Goal: Transaction & Acquisition: Purchase product/service

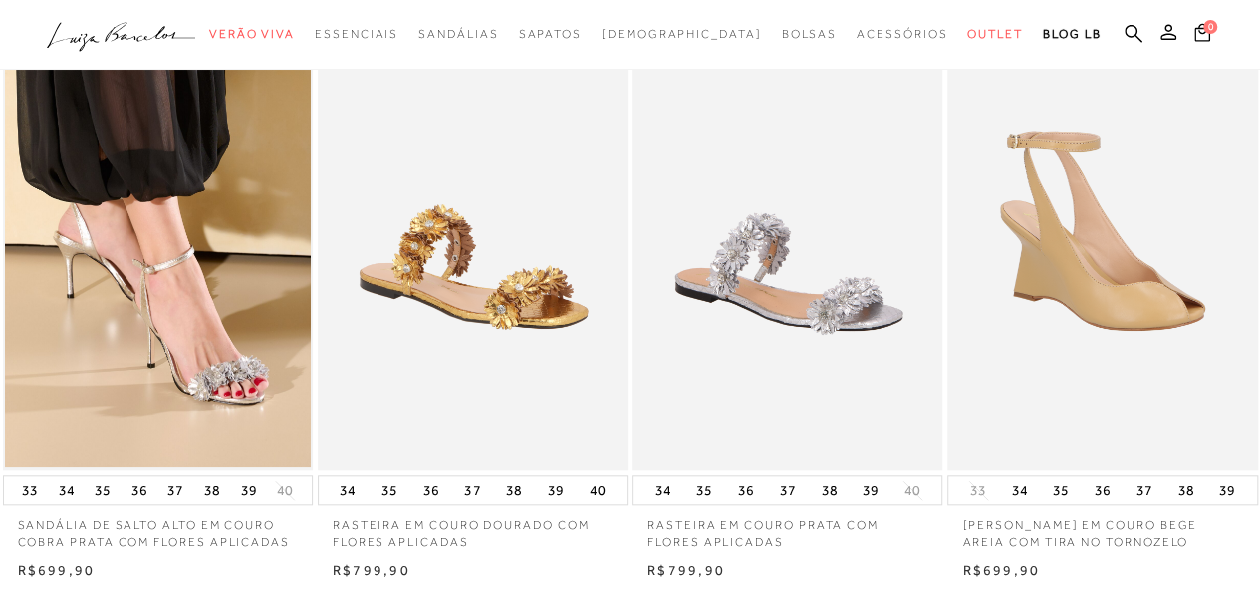
scroll to position [697, 0]
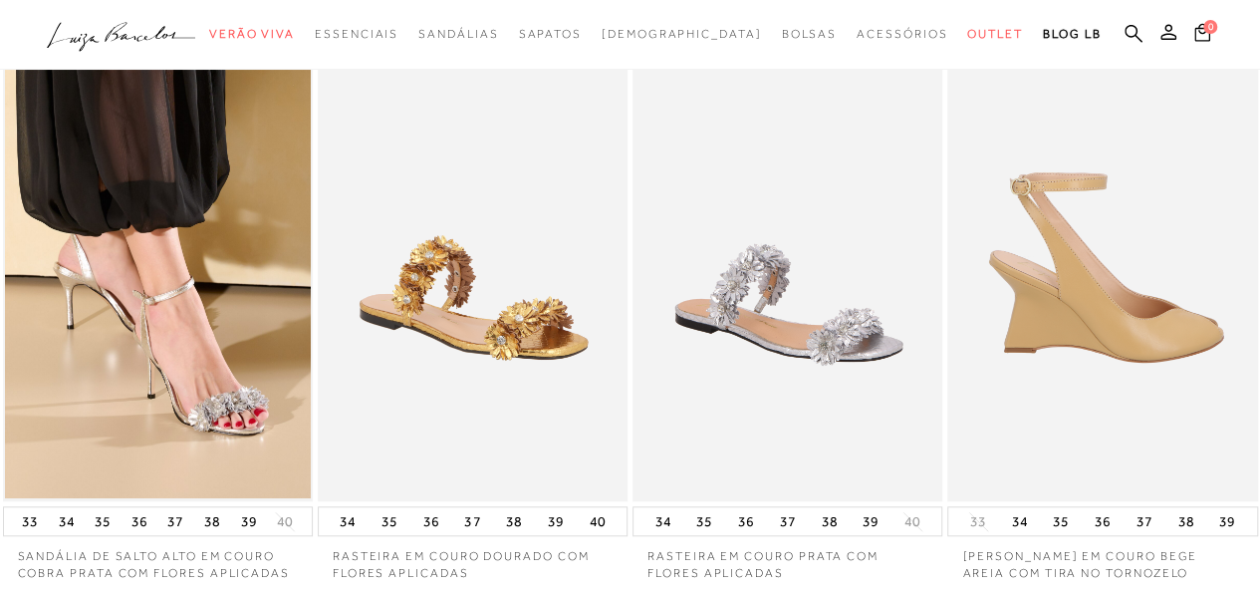
click at [1131, 403] on img at bounding box center [1103, 269] width 308 height 465
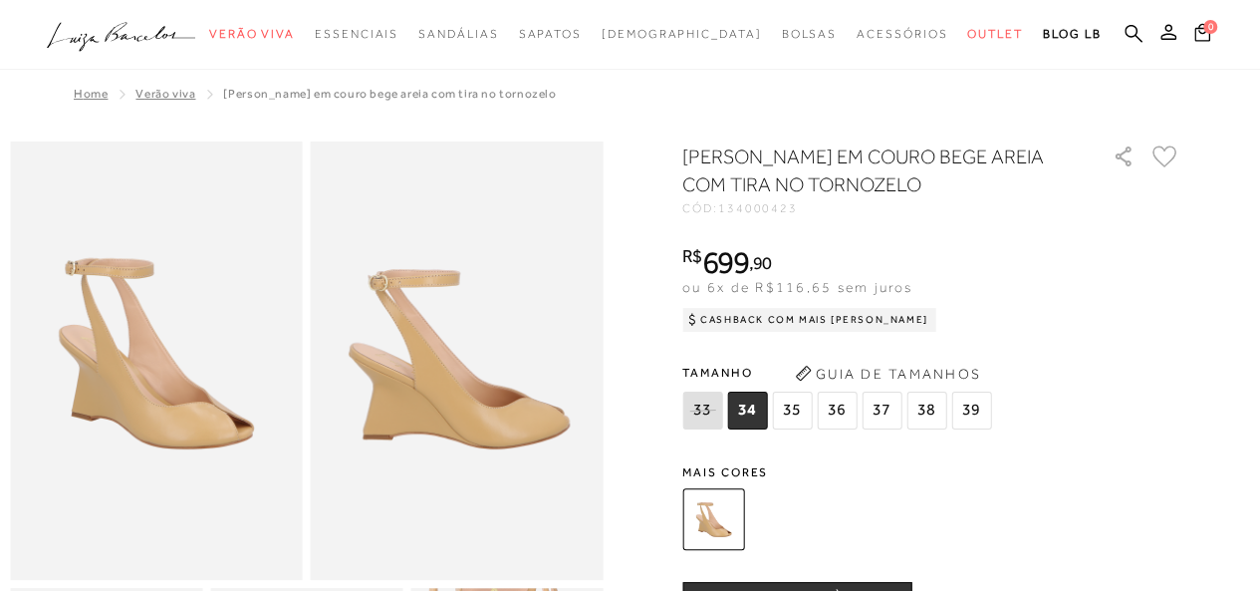
click at [846, 401] on span "36" at bounding box center [837, 410] width 40 height 38
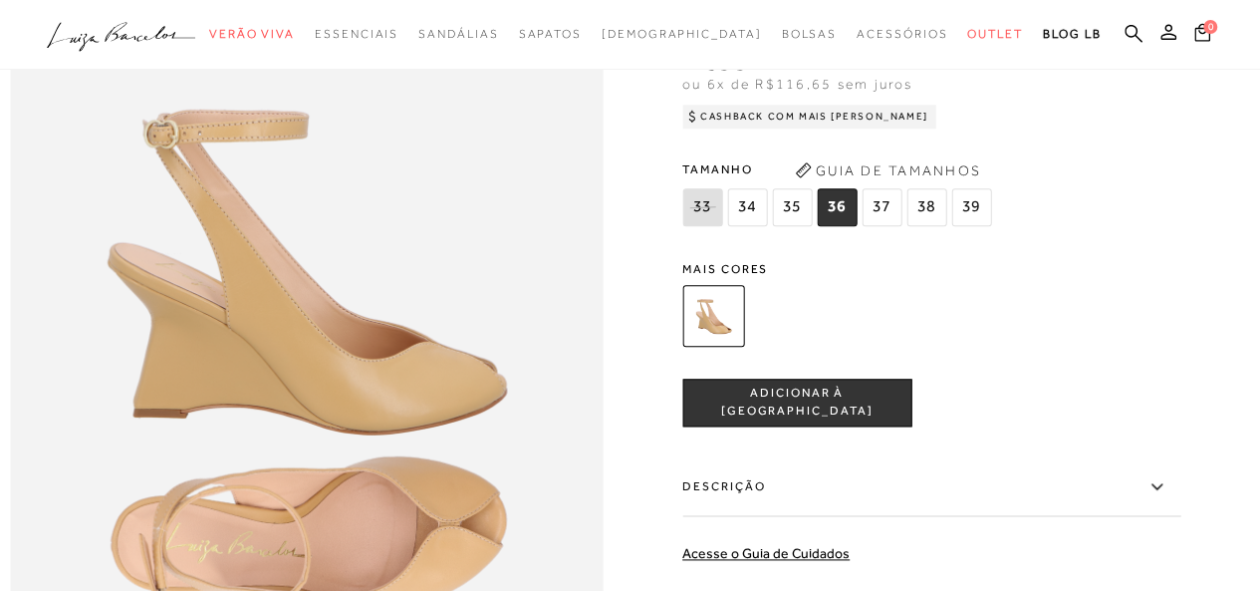
scroll to position [896, 0]
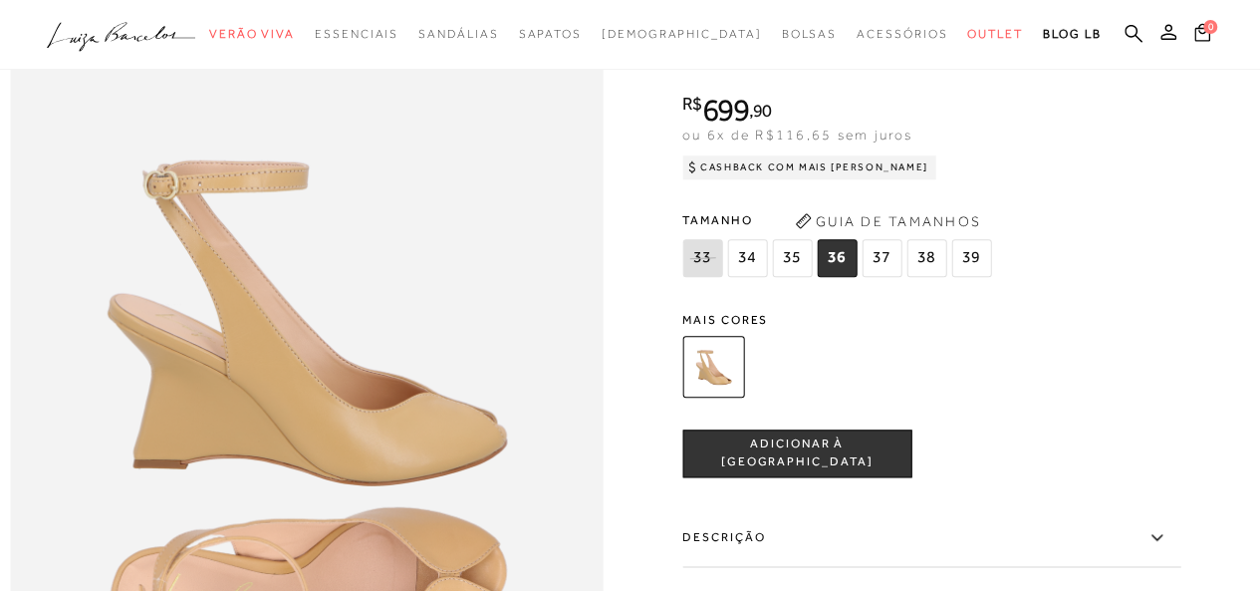
click at [756, 326] on span "Mais cores" at bounding box center [931, 320] width 498 height 12
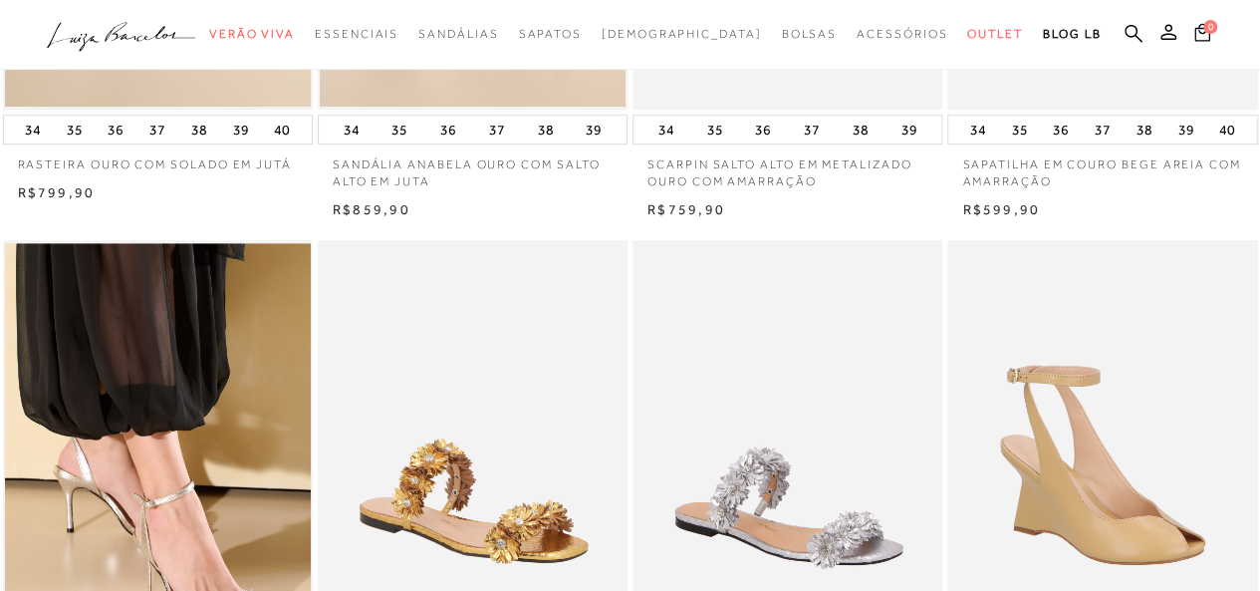
scroll to position [697, 0]
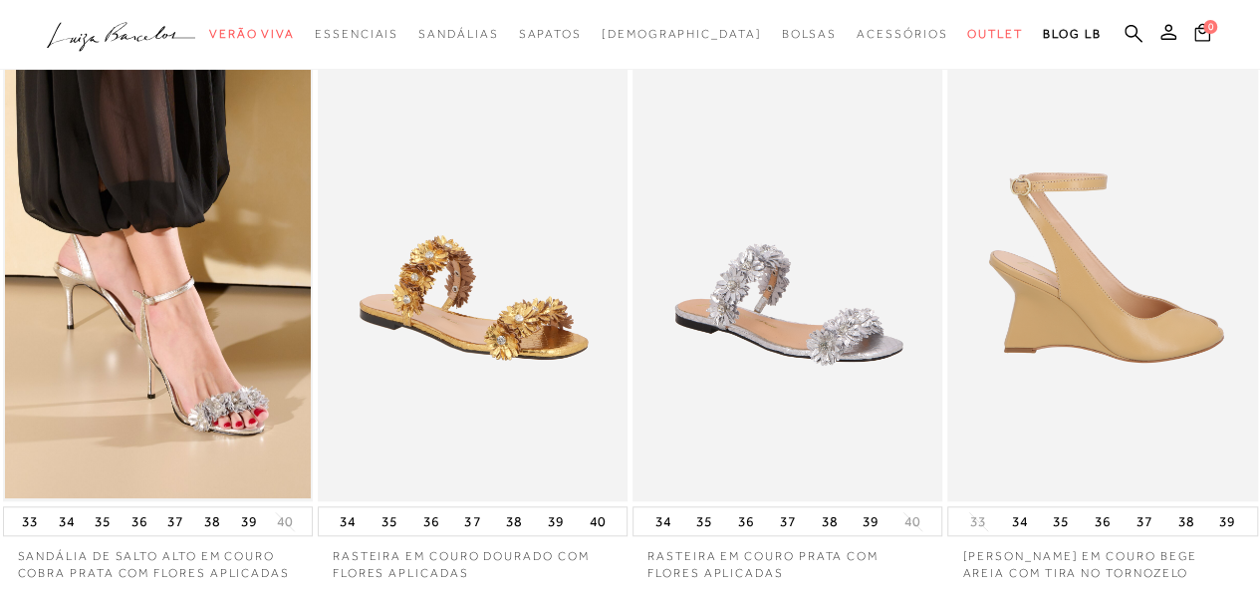
click at [1088, 298] on img at bounding box center [1103, 269] width 308 height 465
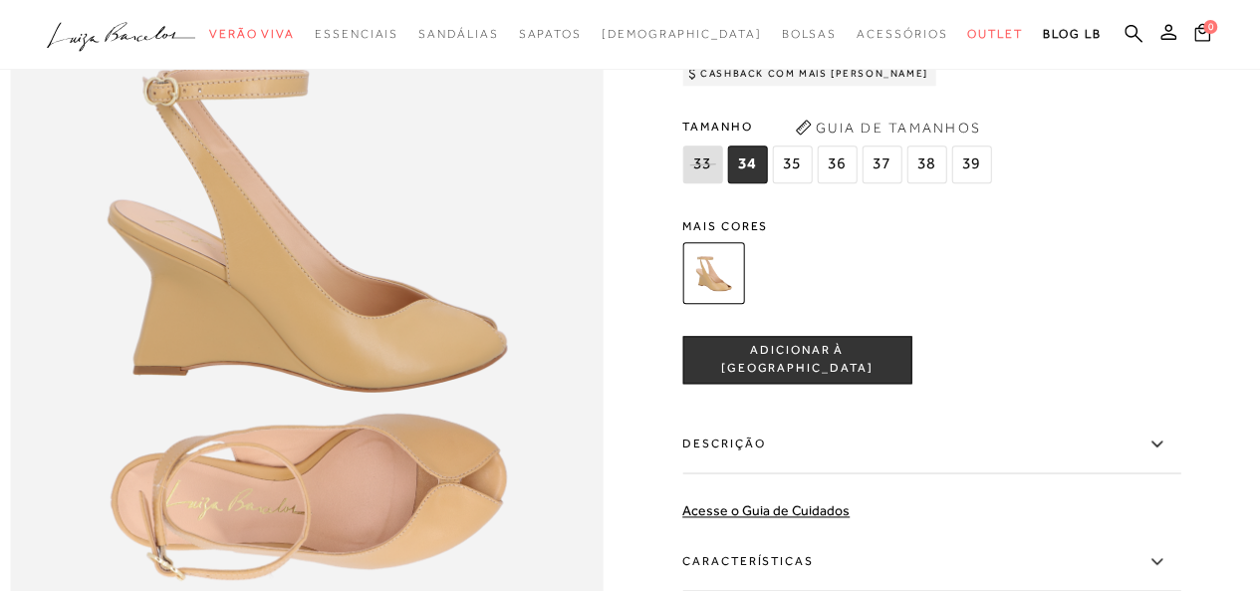
scroll to position [797, 0]
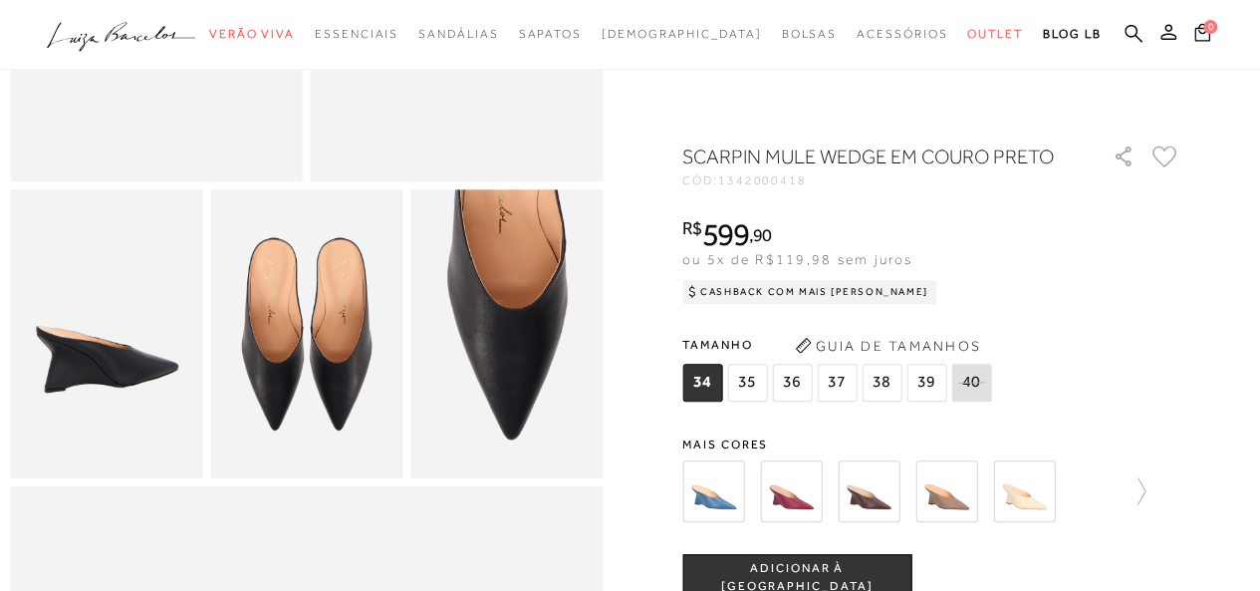
click at [1048, 495] on img at bounding box center [1024, 491] width 62 height 62
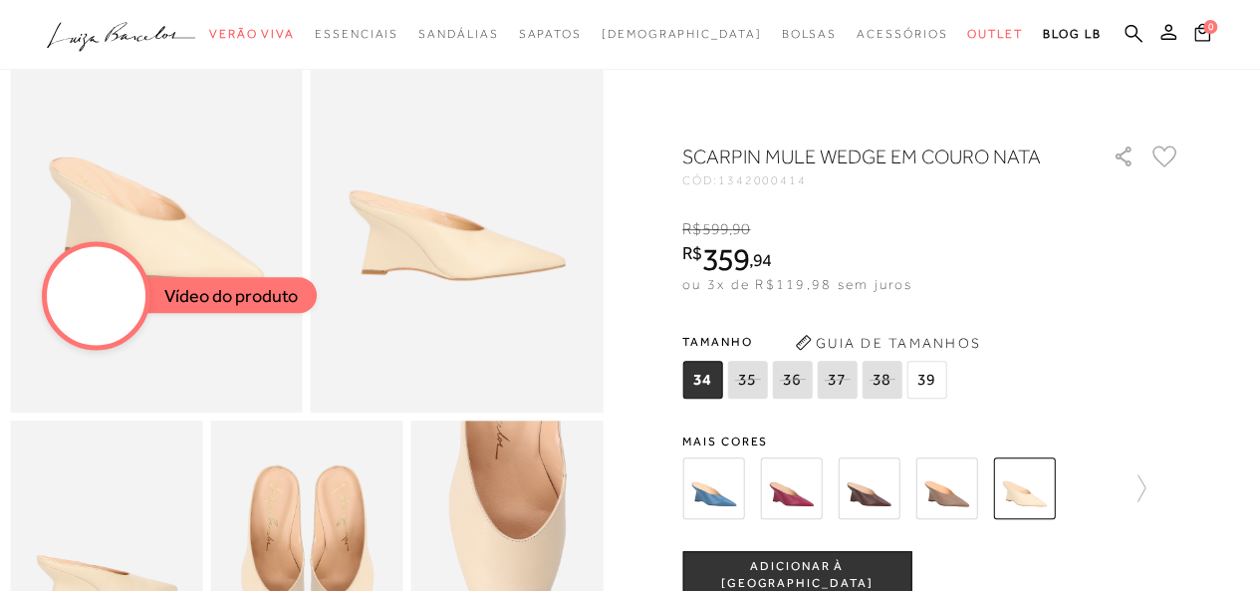
scroll to position [199, 0]
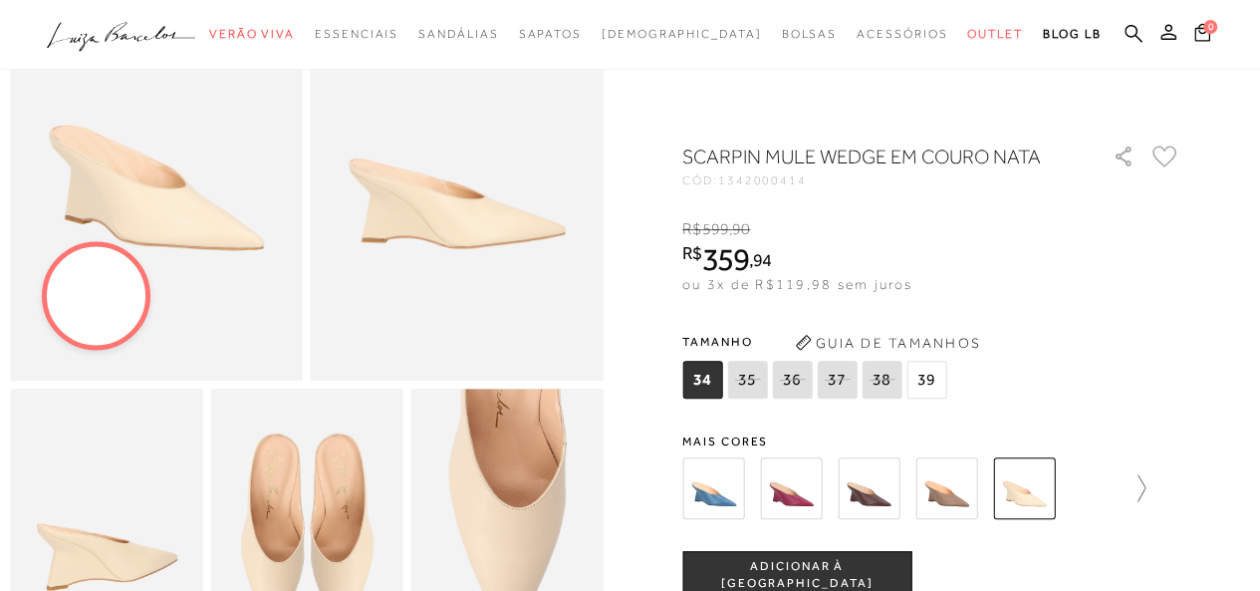
click at [1141, 484] on icon at bounding box center [1131, 488] width 28 height 28
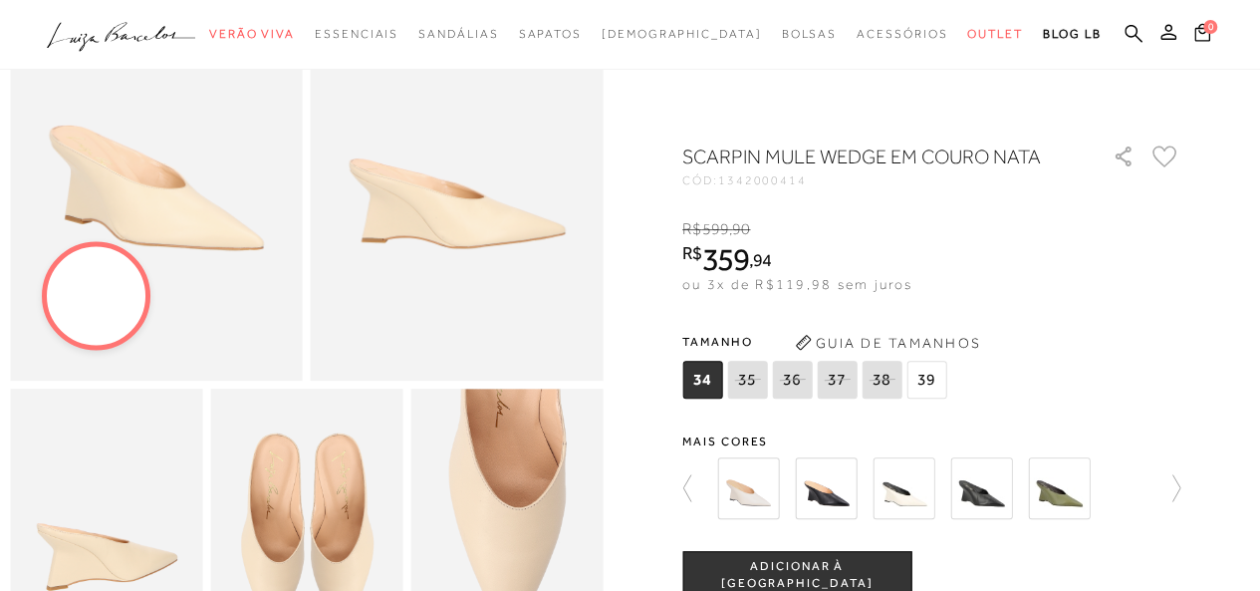
click at [900, 477] on img at bounding box center [903, 488] width 62 height 62
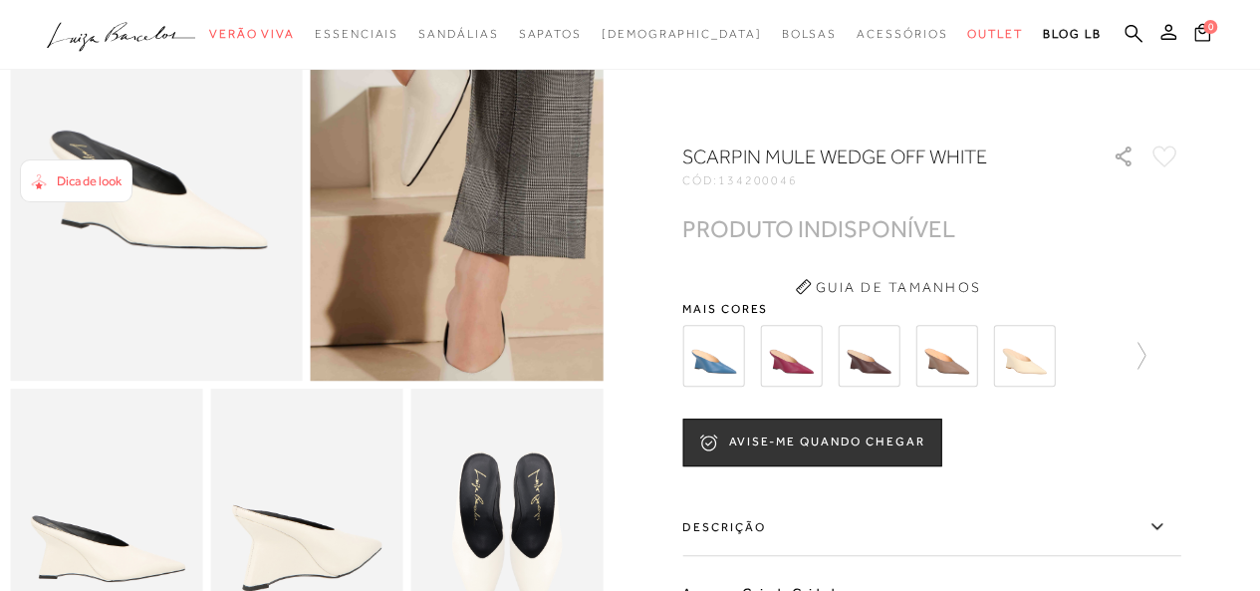
scroll to position [498, 0]
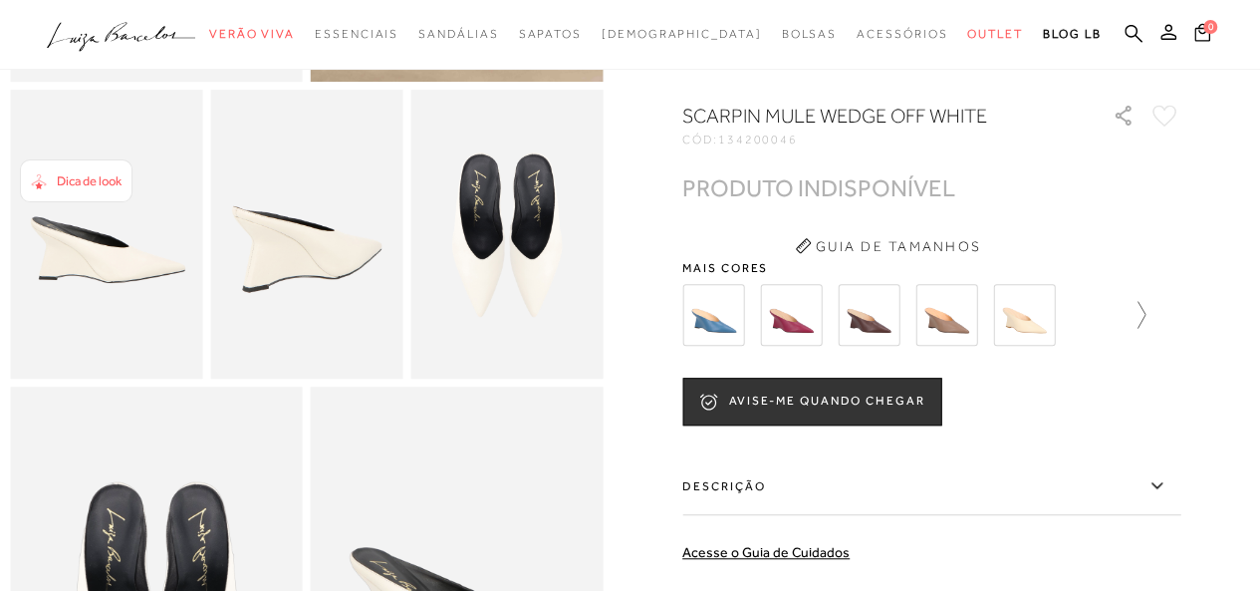
click at [1132, 329] on icon at bounding box center [1131, 315] width 28 height 28
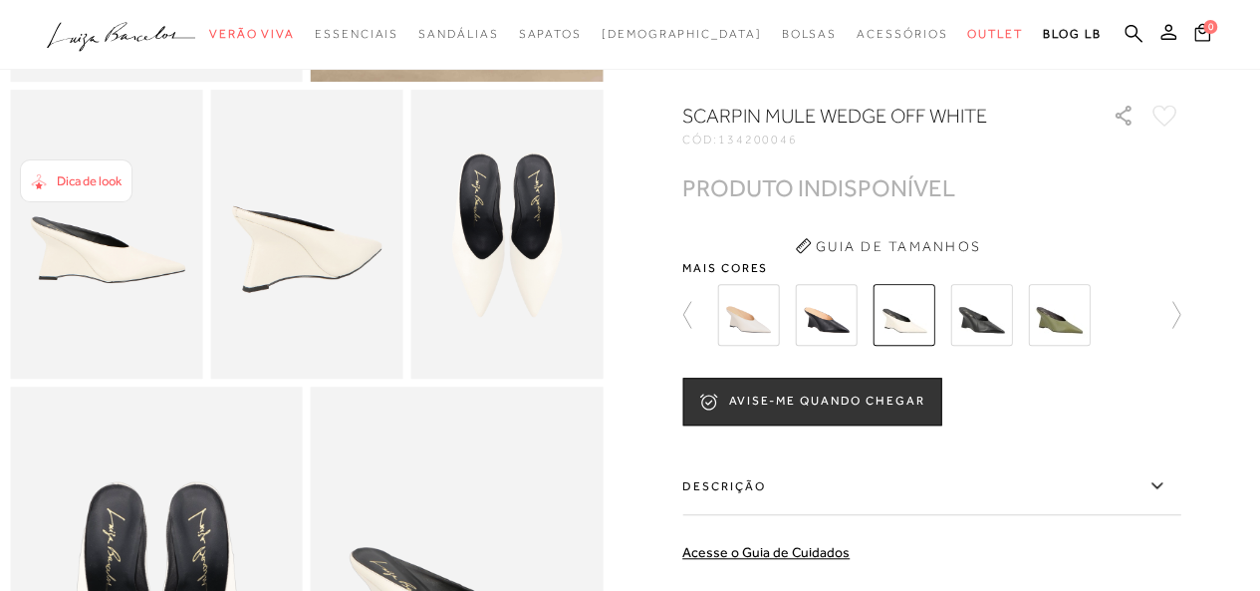
click at [757, 346] on img at bounding box center [748, 315] width 62 height 62
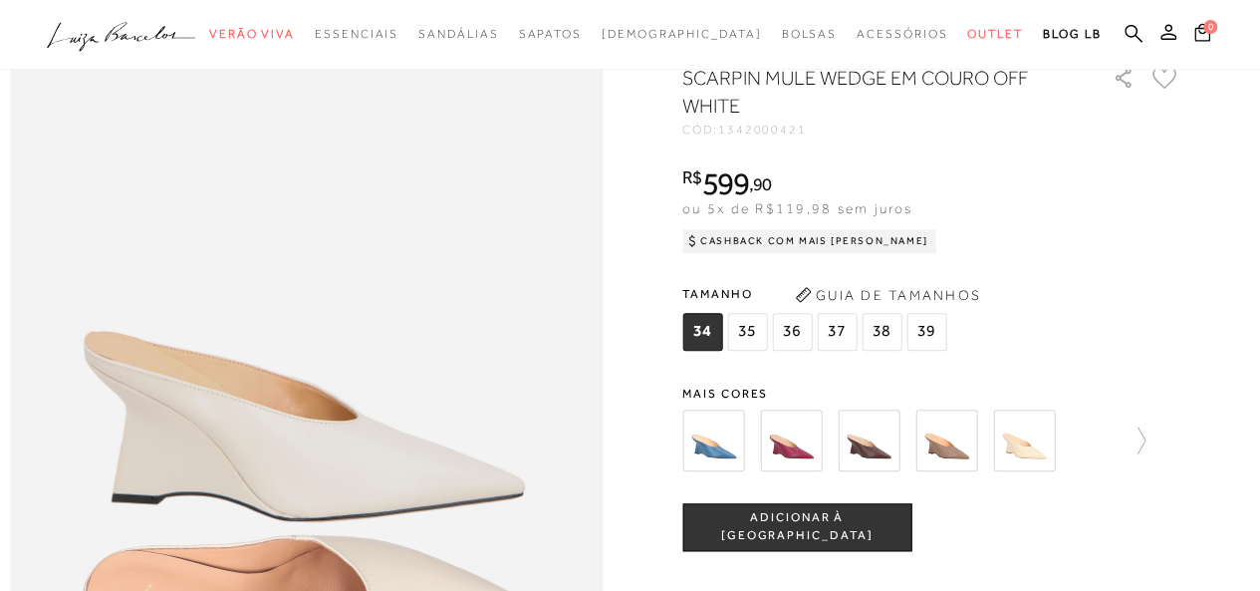
scroll to position [797, 0]
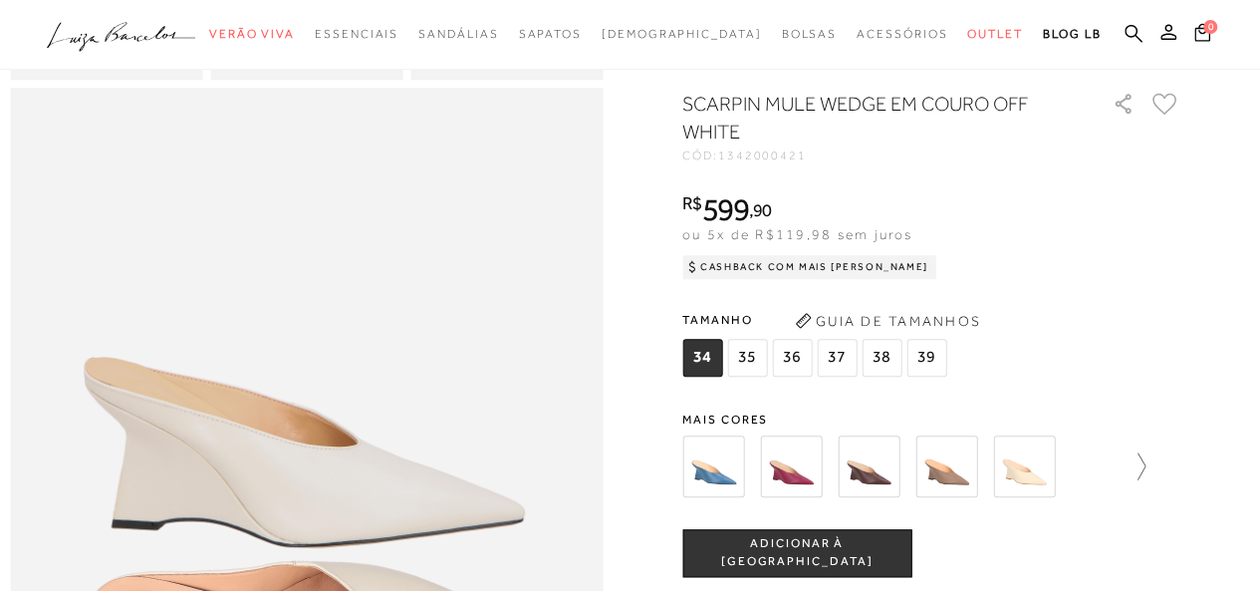
click at [1142, 480] on icon at bounding box center [1131, 466] width 28 height 28
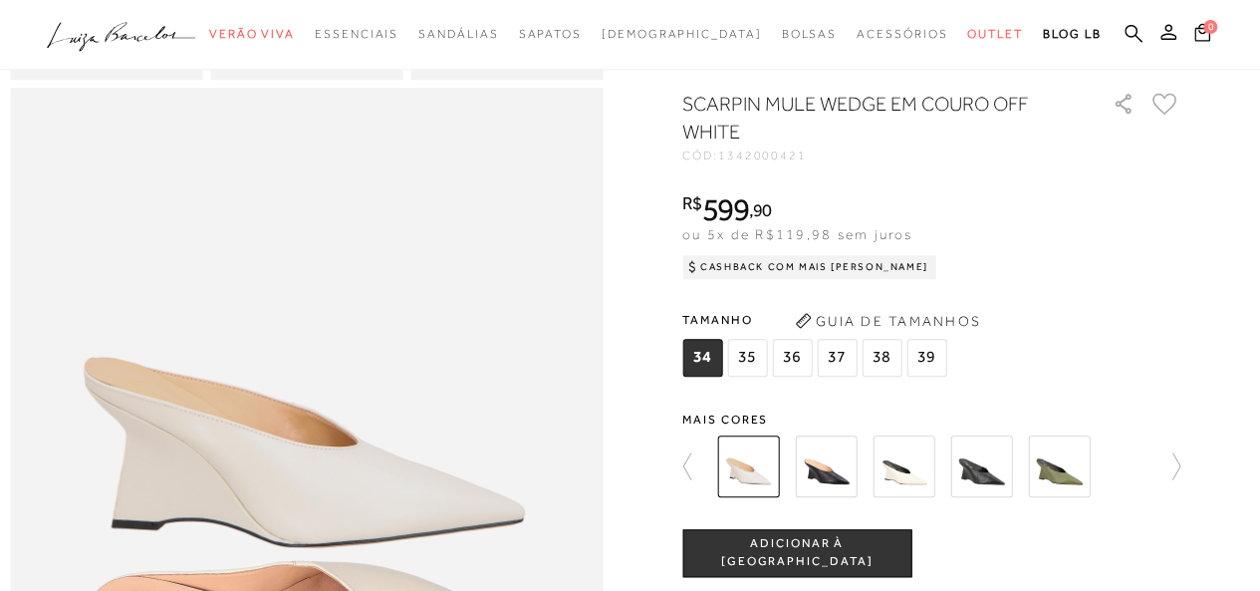
click at [1139, 503] on div at bounding box center [925, 466] width 428 height 74
click at [1180, 480] on icon at bounding box center [1166, 466] width 28 height 28
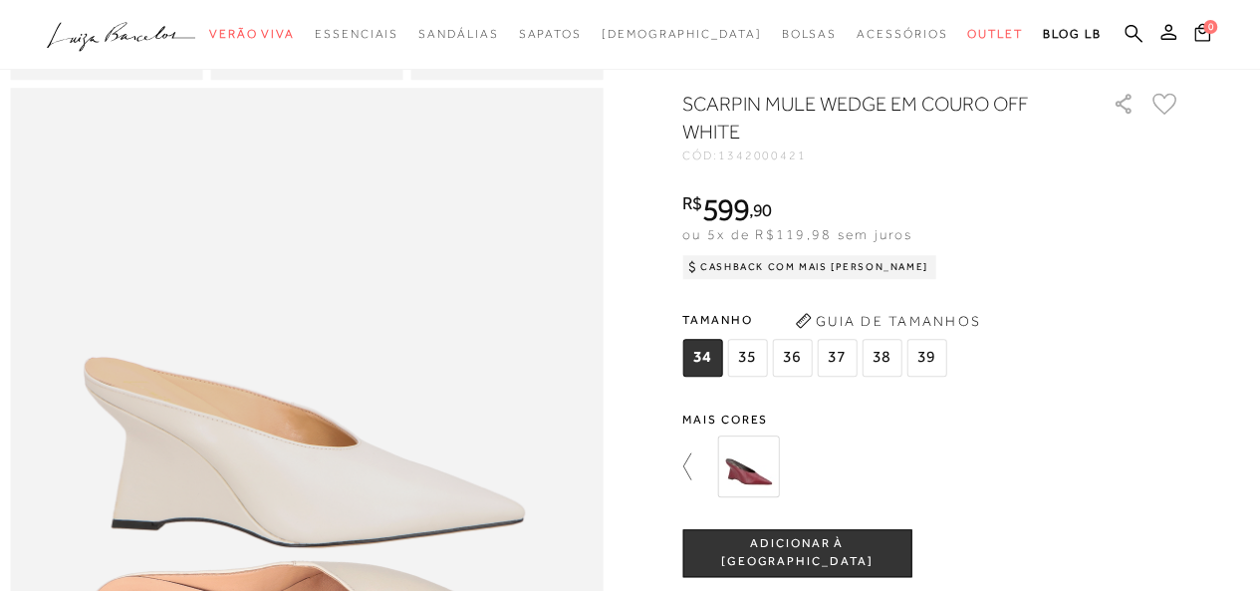
click at [702, 480] on icon at bounding box center [696, 466] width 28 height 28
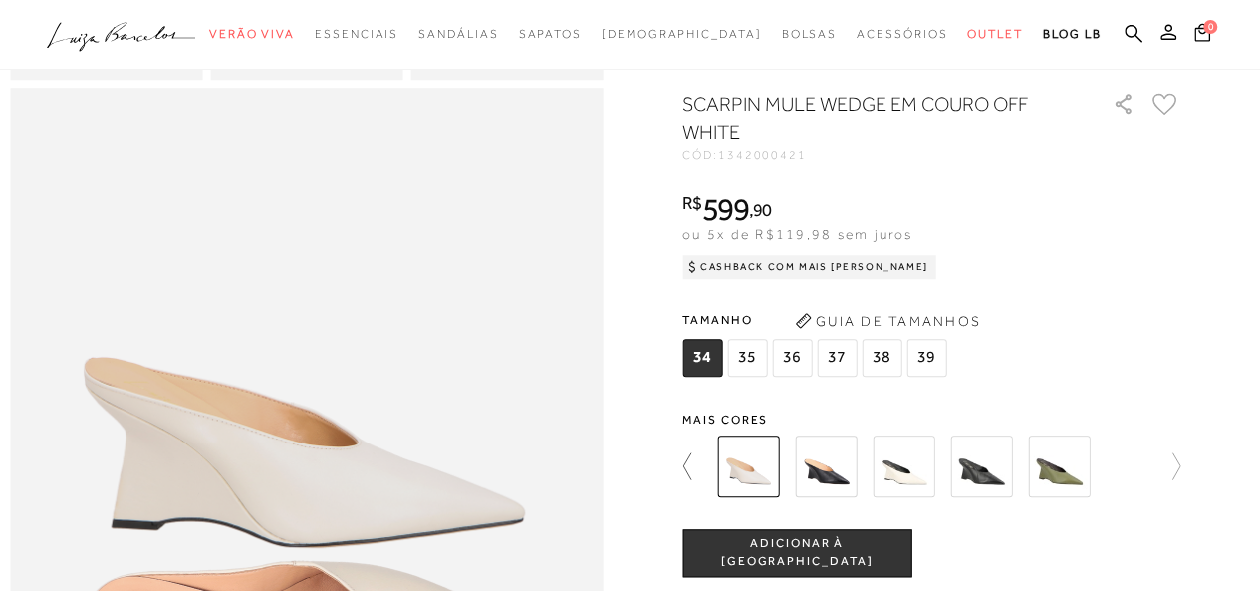
click at [693, 480] on icon at bounding box center [696, 466] width 28 height 28
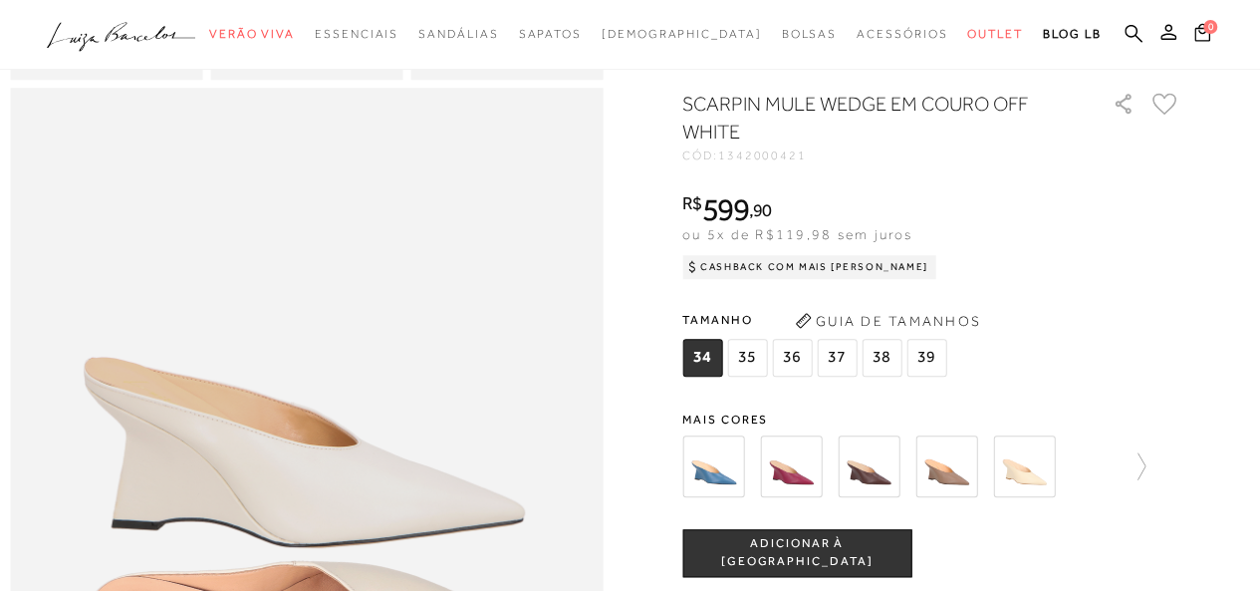
click at [1038, 497] on img at bounding box center [1024, 466] width 62 height 62
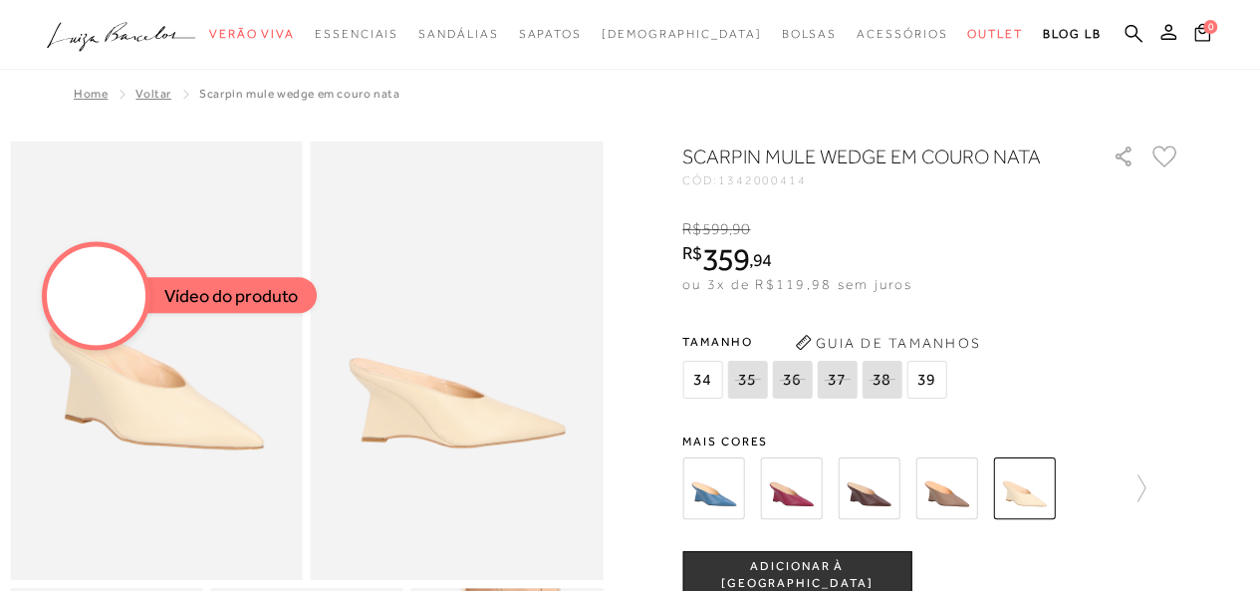
click at [143, 315] on div at bounding box center [96, 295] width 109 height 109
